Goal: Information Seeking & Learning: Find specific fact

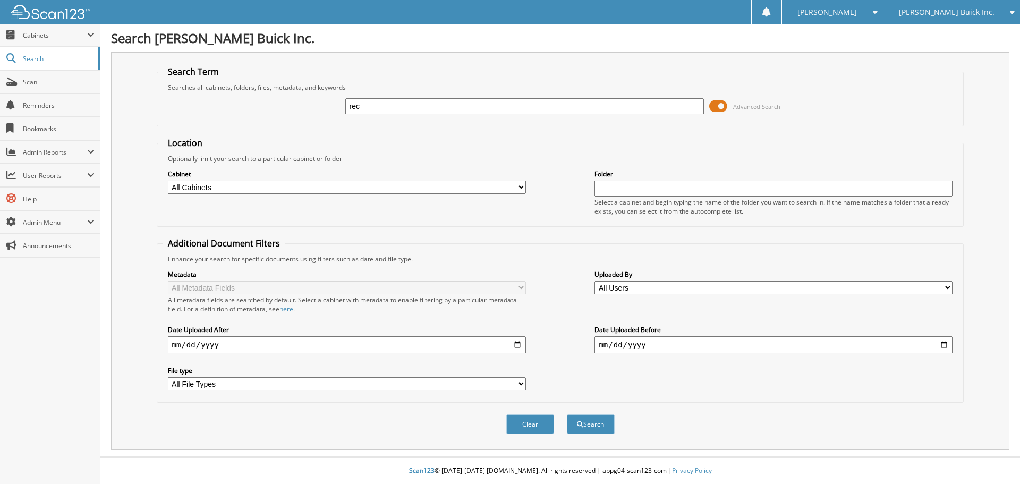
type input "rec"
click at [177, 345] on input "date" at bounding box center [347, 344] width 358 height 17
type input "2025-09-01"
click at [303, 180] on div "Cabinet All Cabinets ABANDONED TITLE VEHICLES ACCOUNTS PAYABLE ACCOUNTS RECEIVA…" at bounding box center [347, 181] width 358 height 27
click at [302, 182] on select "All Cabinets ABANDONED TITLE VEHICLES ACCOUNTS PAYABLE ACCOUNTS RECEIVABLE AUCT…" at bounding box center [347, 187] width 358 height 13
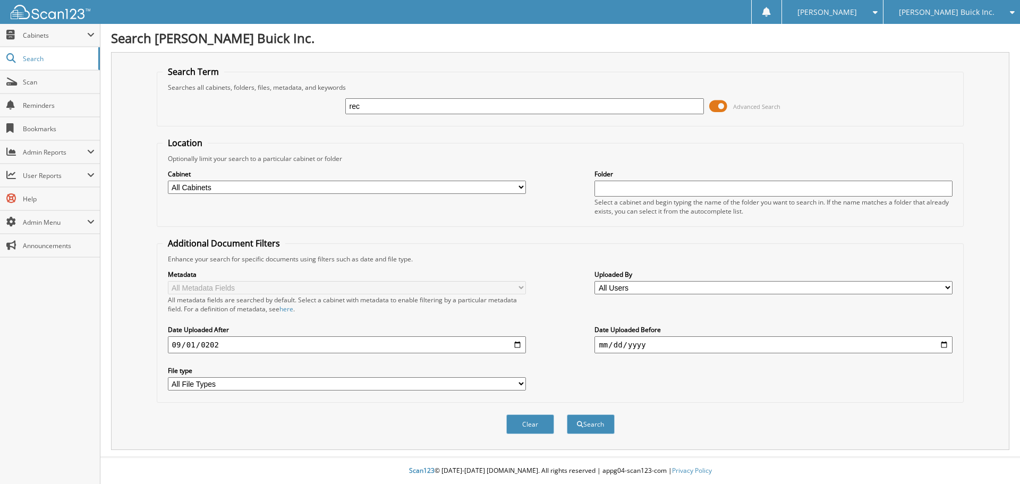
select select "16115"
click at [168, 181] on select "All Cabinets ABANDONED TITLE VEHICLES ACCOUNTS PAYABLE ACCOUNTS RECEIVABLE AUCT…" at bounding box center [347, 187] width 358 height 13
click at [586, 420] on button "Search" at bounding box center [591, 424] width 48 height 20
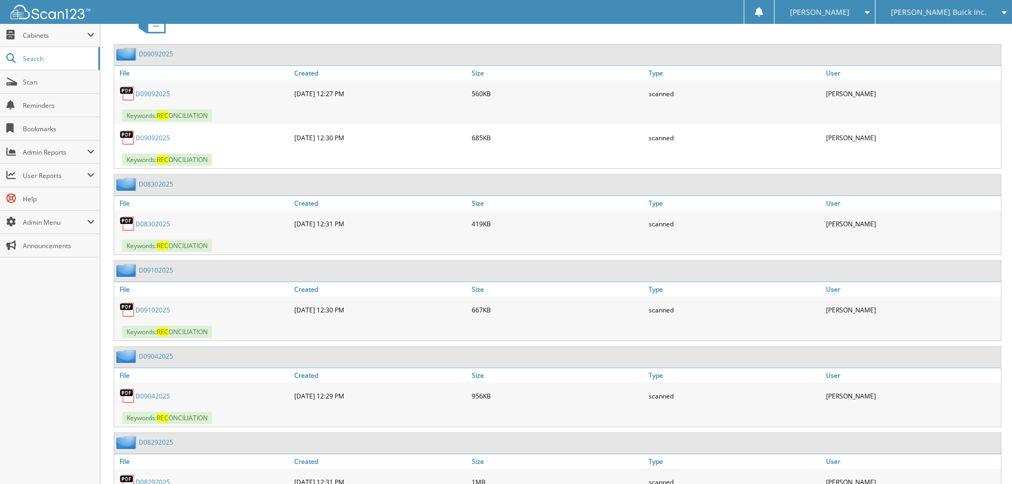
scroll to position [477, 0]
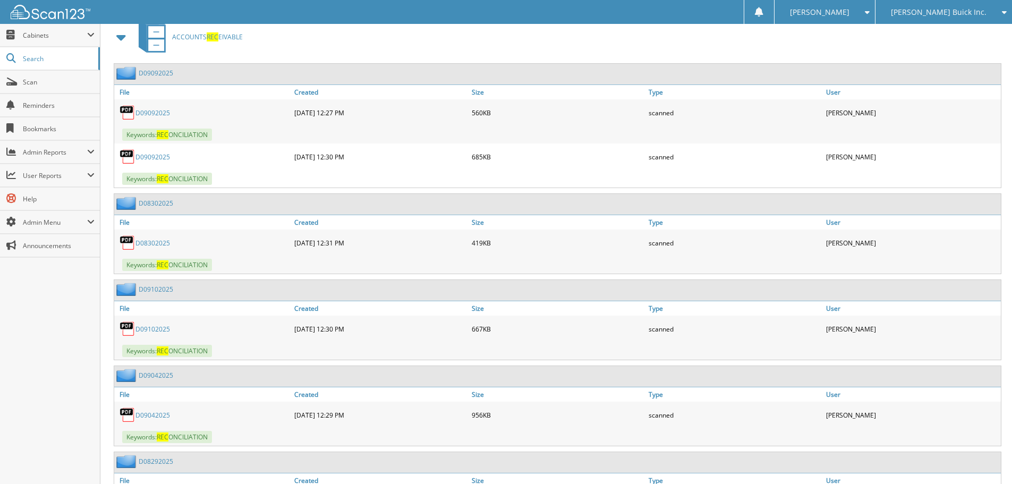
click at [151, 329] on link "D09102025" at bounding box center [153, 329] width 35 height 9
click at [158, 154] on link "D09092025" at bounding box center [153, 157] width 35 height 9
click at [160, 114] on link "D09092025" at bounding box center [153, 112] width 35 height 9
click at [157, 111] on link "D09092025" at bounding box center [153, 112] width 35 height 9
click at [164, 72] on link "D09092025" at bounding box center [156, 73] width 35 height 9
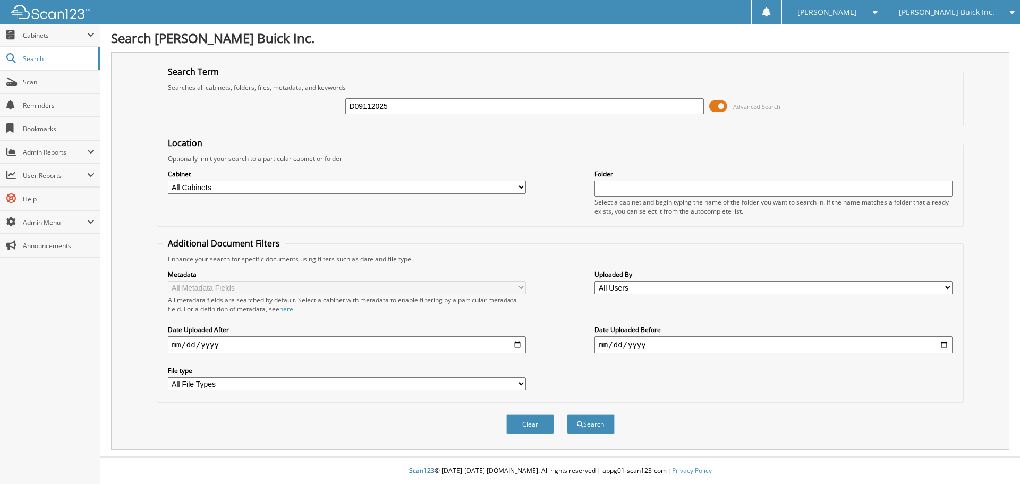
type input "D09112025"
click at [567, 414] on button "Search" at bounding box center [591, 424] width 48 height 20
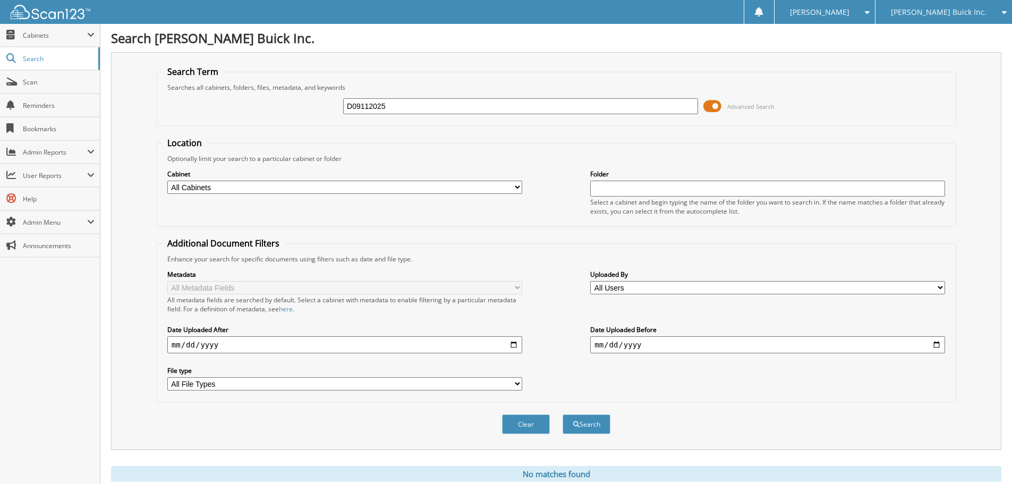
click at [391, 105] on input "D09112025" at bounding box center [520, 106] width 355 height 16
click at [376, 107] on input "D09112025" at bounding box center [520, 106] width 355 height 16
type input "D091125"
click at [563, 414] on button "Search" at bounding box center [587, 424] width 48 height 20
